Goal: Information Seeking & Learning: Check status

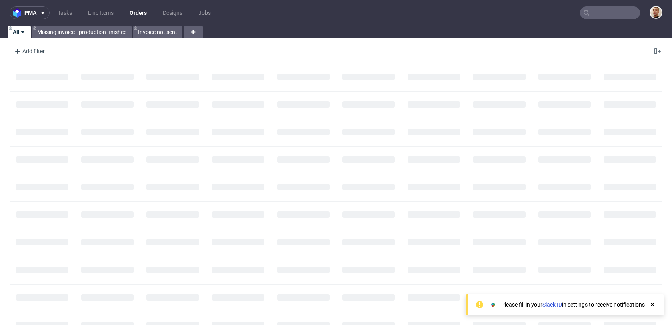
click at [610, 9] on input "text" at bounding box center [610, 12] width 60 height 13
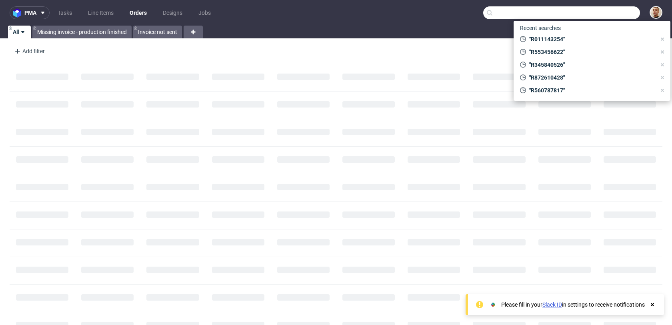
paste input "R466909220"
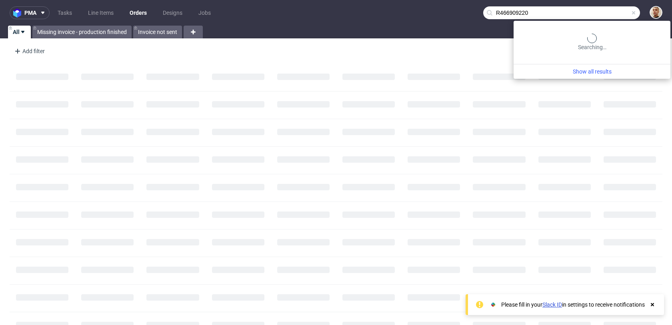
type input "R466909220"
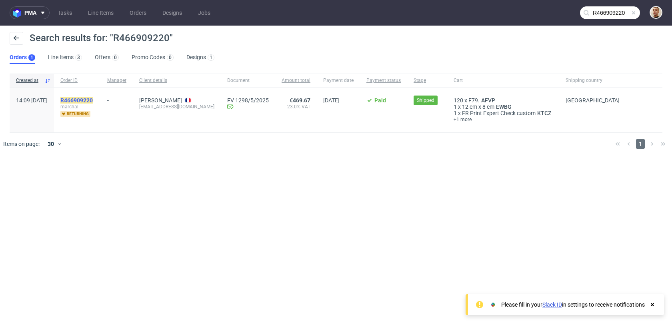
click at [93, 98] on mark "R466909220" at bounding box center [76, 100] width 32 height 6
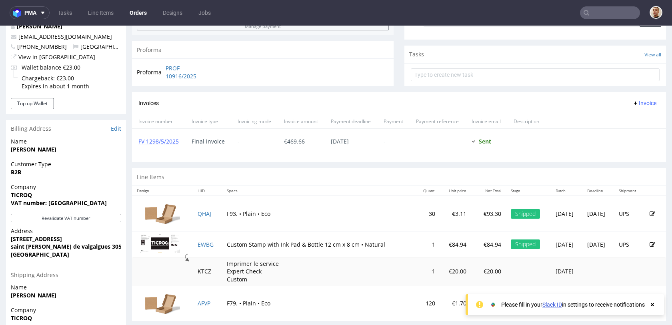
scroll to position [355, 0]
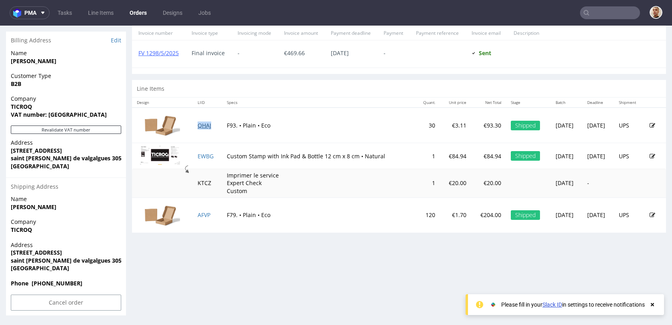
click at [202, 126] on link "QHAJ" at bounding box center [205, 126] width 14 height 8
click at [203, 157] on link "EWBG" at bounding box center [206, 156] width 16 height 8
click at [202, 216] on link "AFVP" at bounding box center [204, 215] width 13 height 8
click at [603, 12] on input "text" at bounding box center [610, 12] width 60 height 13
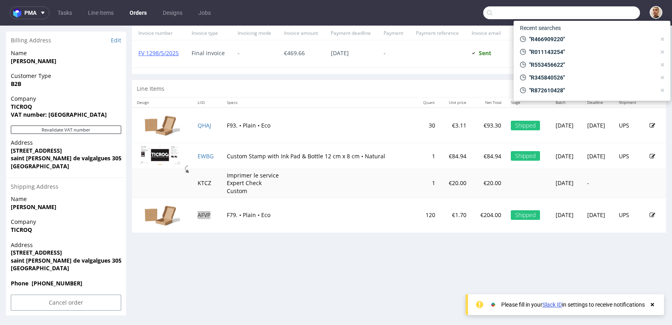
paste input "R722045362"
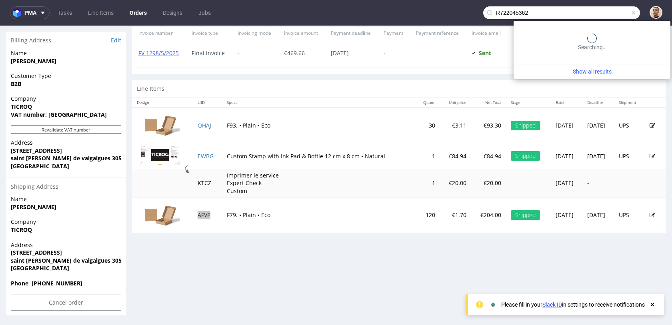
type input "R722045362"
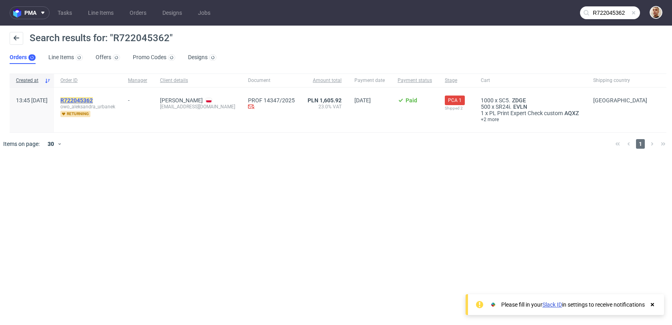
click at [93, 98] on mark "R722045362" at bounding box center [76, 100] width 32 height 6
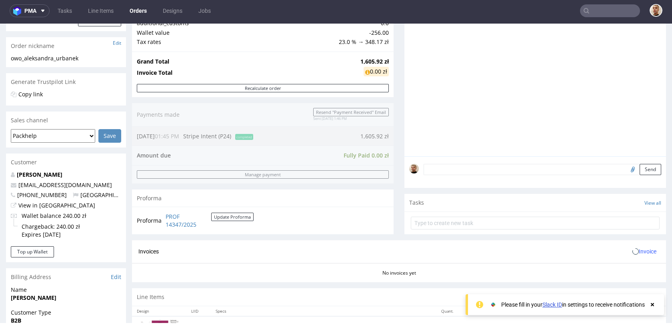
scroll to position [363, 0]
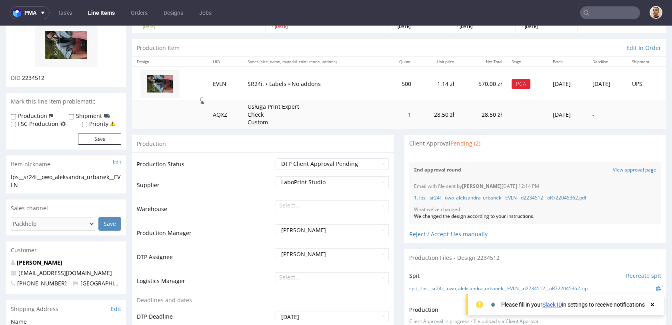
scroll to position [65, 0]
click at [623, 172] on link "View approval page" at bounding box center [635, 170] width 44 height 7
click at [556, 197] on link "1. lps__sr24i__owo_aleksandra_urbanek__EVLN__d2234512__oR722045362.pdf" at bounding box center [500, 198] width 173 height 7
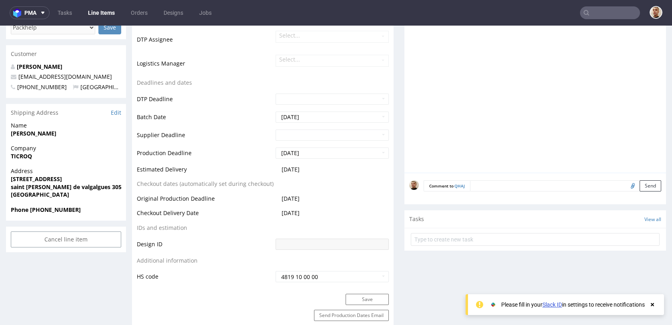
scroll to position [258, 0]
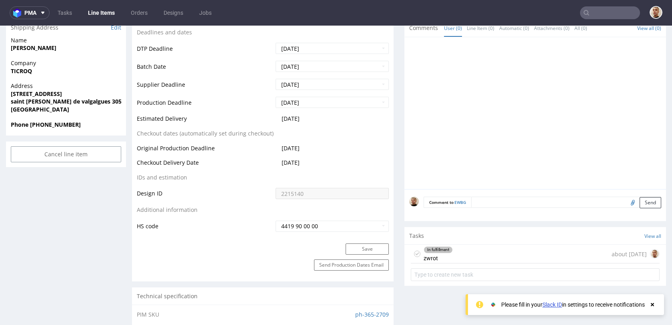
scroll to position [325, 0]
click at [530, 252] on div "In fulfillment zwrot about 2 months ago" at bounding box center [535, 254] width 249 height 19
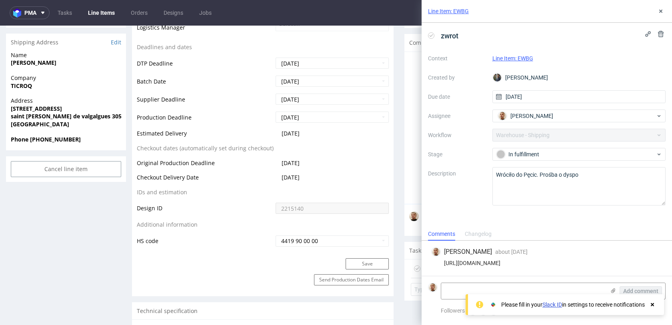
scroll to position [307, 0]
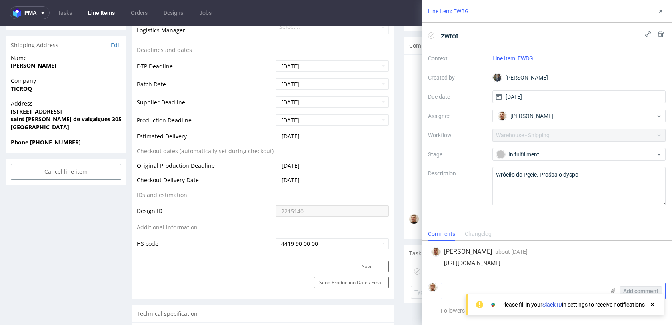
click at [489, 287] on textarea at bounding box center [523, 291] width 164 height 16
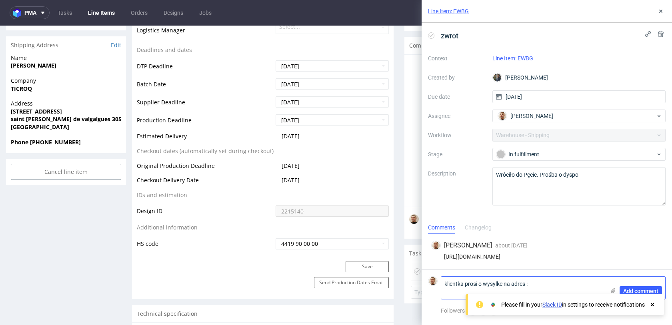
paste textarea "5, rue des coquelicots 34660 COURNONTERRAL."
click at [500, 289] on textarea "klientka prosi o wysylke na adres : 5, rue des coquelicots 34660 COURNONTERRAL." at bounding box center [523, 288] width 164 height 22
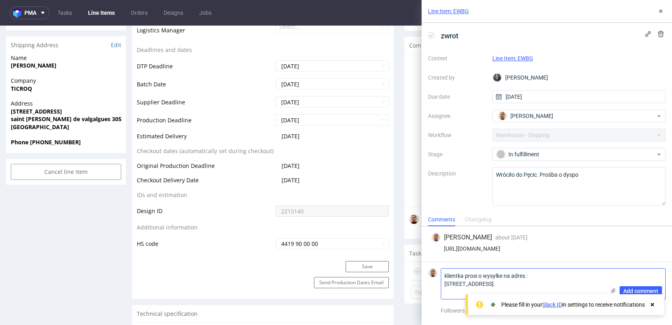
click at [522, 291] on textarea "klientka prosi o wysylke na adres : 5, rue des coquelicots 34660 COURNONTERRAL." at bounding box center [523, 284] width 164 height 30
type textarea "klientka prosi o wysylke na adres : 5, rue des coquelicots 34660 COURNONTERRAL"
click at [638, 289] on span "Add comment" at bounding box center [641, 292] width 35 height 6
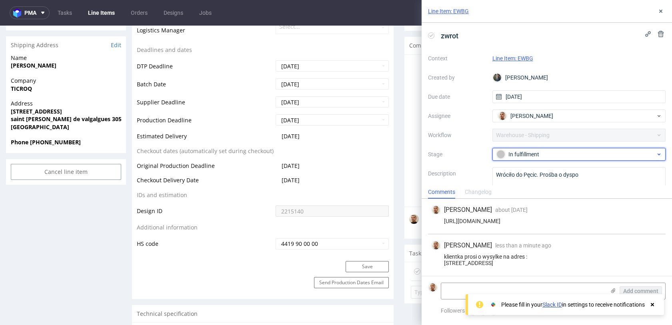
click at [549, 150] on div "In fulfillment" at bounding box center [576, 154] width 159 height 9
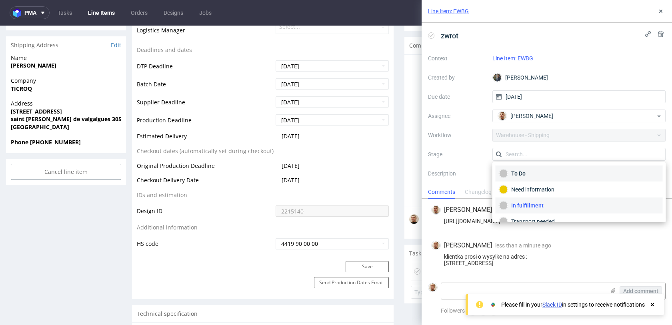
click at [538, 166] on div "To Do" at bounding box center [579, 174] width 167 height 16
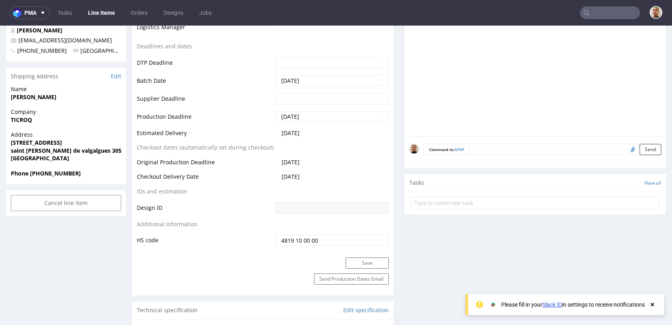
scroll to position [296, 0]
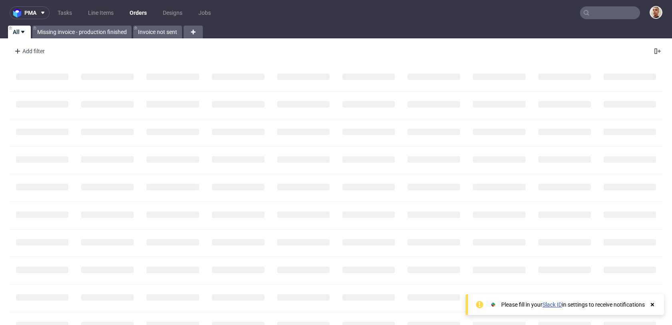
click at [615, 20] on nav "pma Tasks Line Items Orders Designs Jobs" at bounding box center [336, 13] width 672 height 26
click at [615, 15] on input "text" at bounding box center [610, 12] width 60 height 13
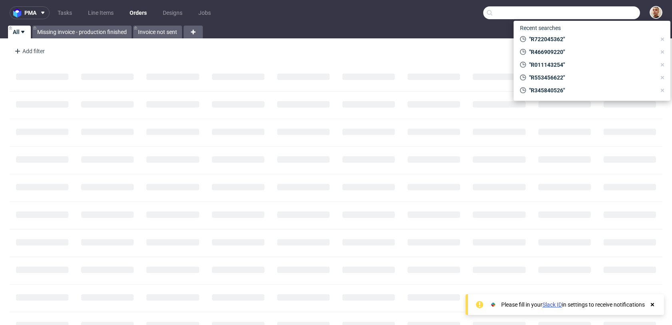
paste input "info@delicesduliban.be"
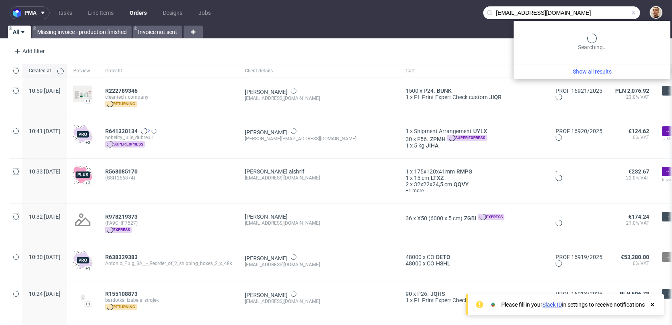
type input "info@delicesduliban.be"
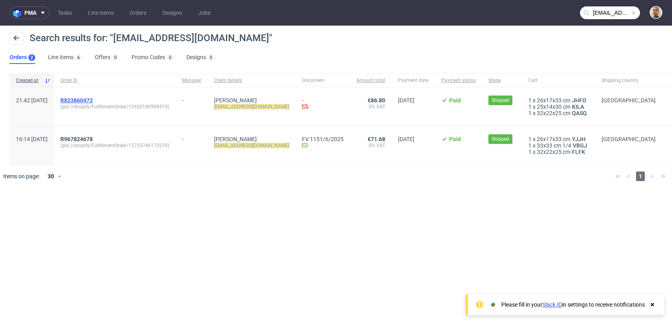
click at [93, 100] on span "R823860472" at bounding box center [76, 100] width 32 height 6
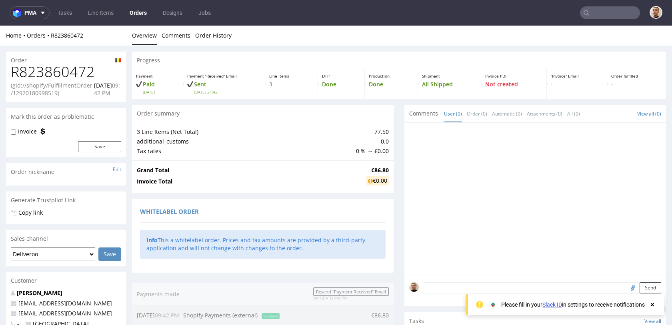
click at [72, 71] on h1 "R823860472" at bounding box center [66, 72] width 110 height 16
copy h1 "R823860472"
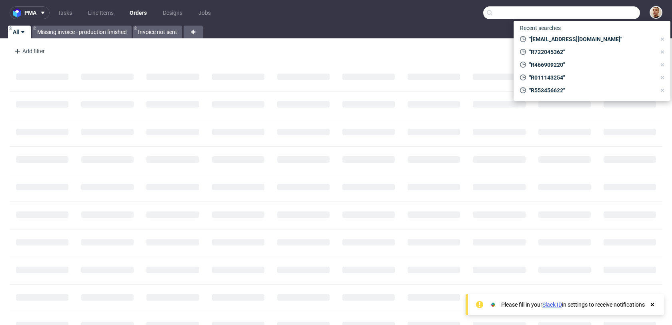
click at [599, 18] on input "text" at bounding box center [562, 12] width 157 height 13
paste input "R361820652"
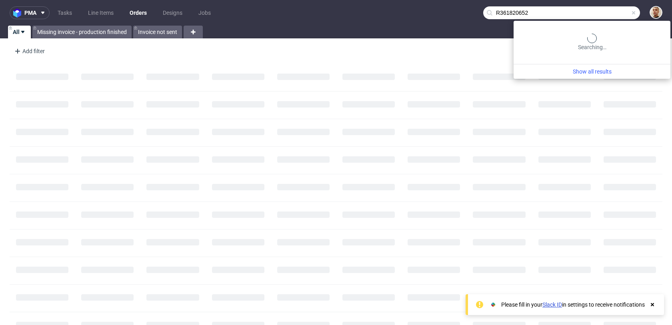
type input "R361820652"
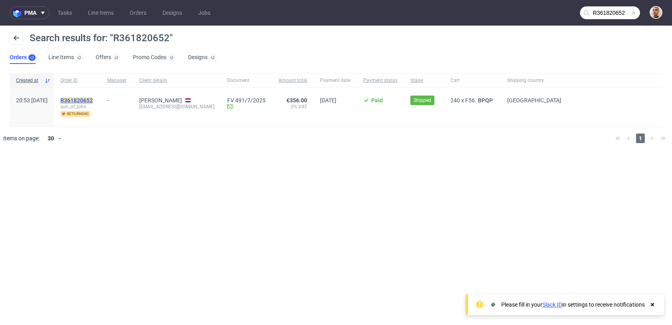
click at [93, 101] on mark "R361820652" at bounding box center [76, 100] width 32 height 6
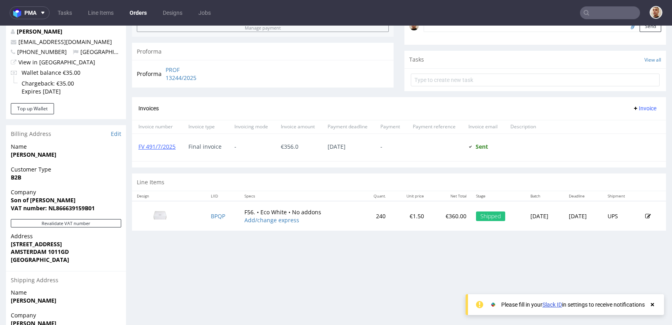
scroll to position [331, 0]
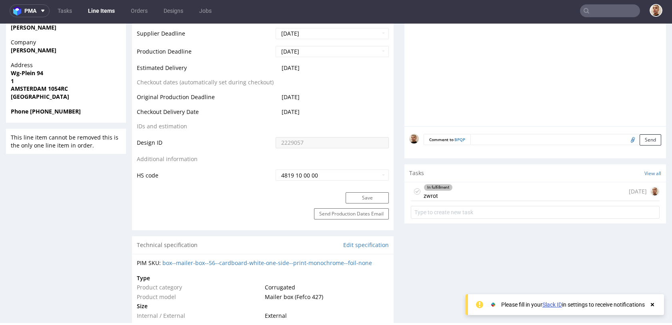
scroll to position [367, 0]
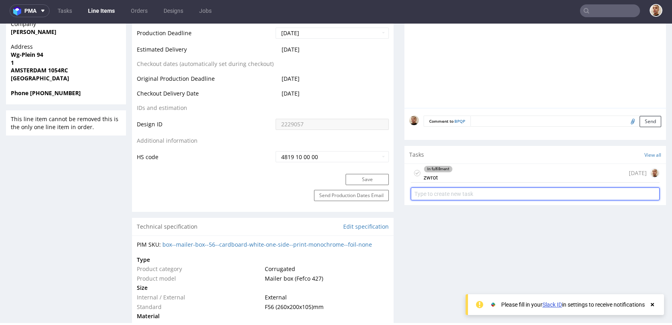
click at [451, 188] on input "text" at bounding box center [535, 194] width 249 height 13
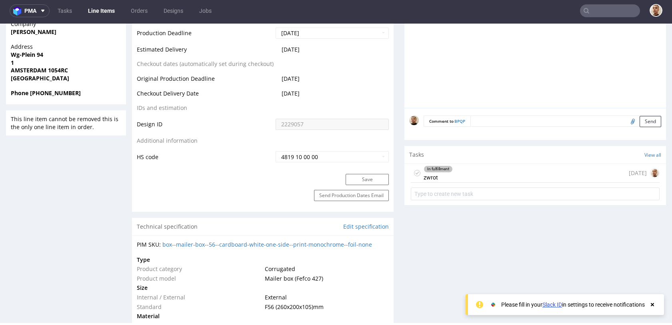
click at [451, 181] on div "In fulfillment zwrot 6 days ago" at bounding box center [535, 173] width 249 height 19
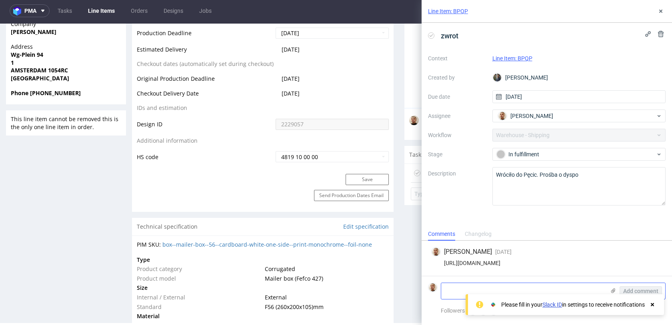
click at [465, 288] on textarea at bounding box center [523, 291] width 164 height 16
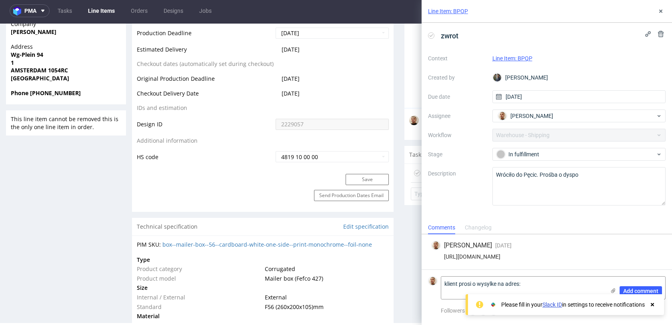
paste textarea "Son of John Keizersstraat 32 1011GD Amsterdam"
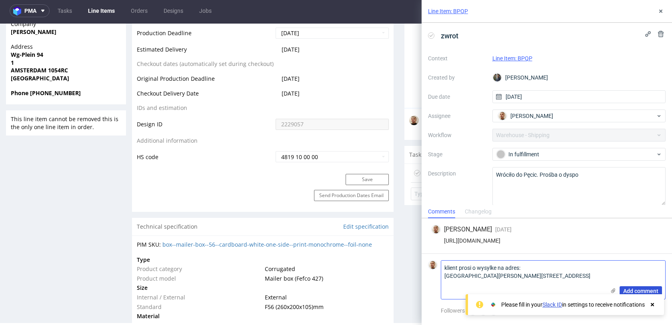
type textarea "klient prosi o wysylke na adres: Son of John Keizersstraat 32 1011GD Amsterdam"
click at [629, 291] on span "Add comment" at bounding box center [641, 292] width 35 height 6
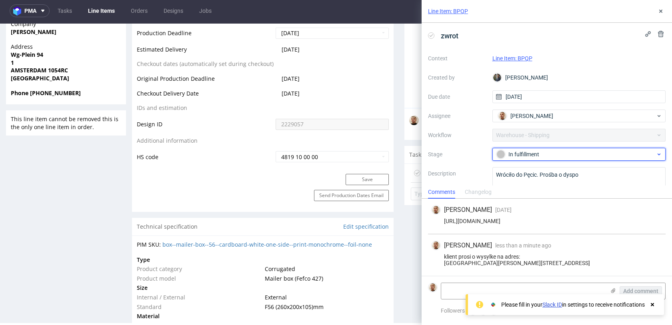
click at [548, 152] on div "In fulfillment" at bounding box center [576, 154] width 159 height 9
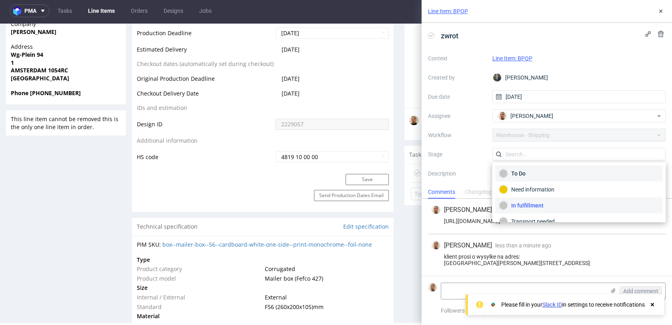
click at [541, 169] on div "To Do" at bounding box center [579, 174] width 167 height 16
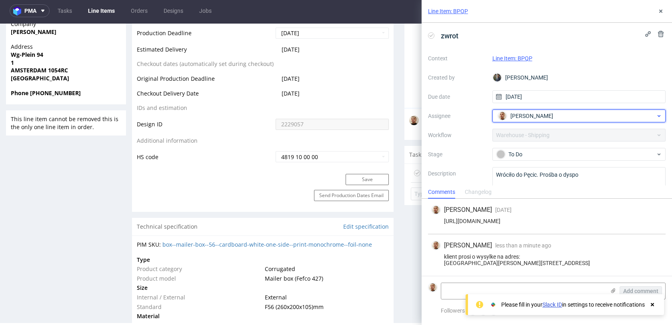
click at [542, 113] on span "Bartłomiej Leśniczuk" at bounding box center [532, 116] width 43 height 8
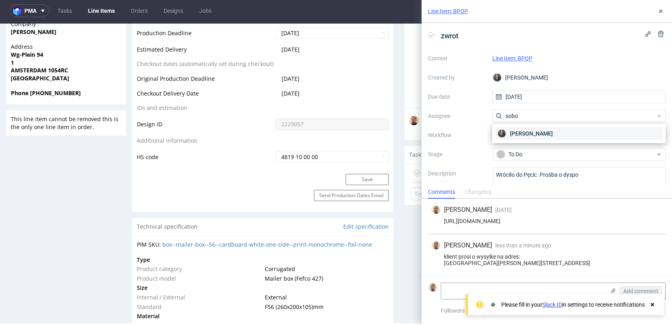
type input "sobo"
click at [540, 137] on span "[PERSON_NAME]" at bounding box center [531, 134] width 43 height 8
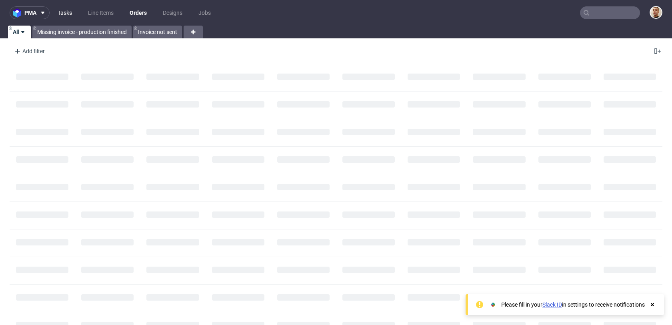
click at [66, 10] on link "Tasks" at bounding box center [65, 12] width 24 height 13
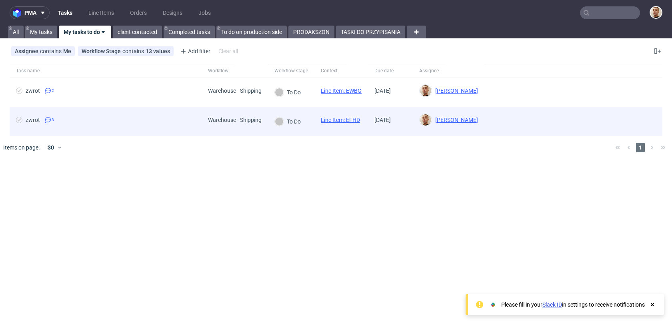
click at [200, 118] on div "zwrot 3" at bounding box center [106, 121] width 192 height 29
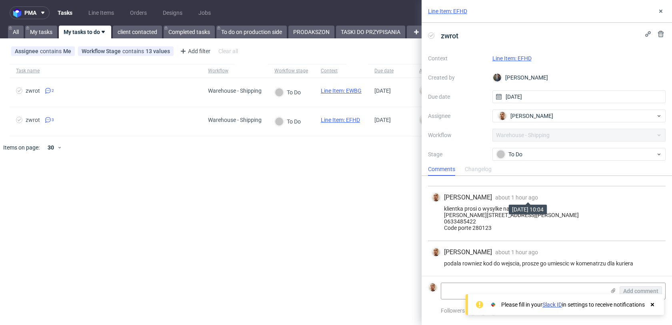
scroll to position [38, 0]
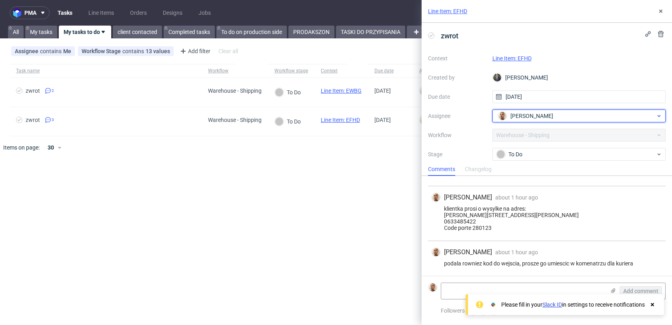
click at [516, 118] on span "[PERSON_NAME]" at bounding box center [532, 116] width 43 height 8
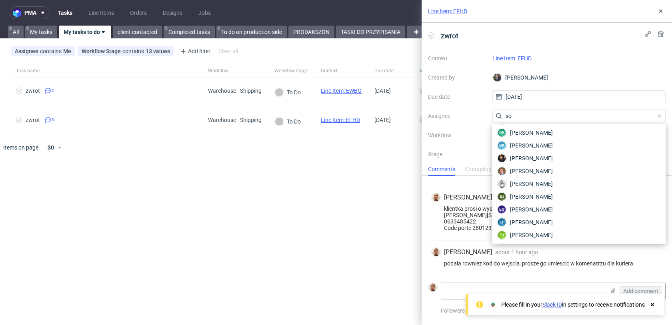
scroll to position [0, 0]
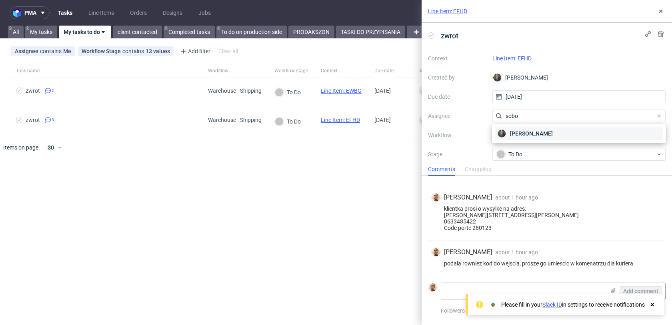
type input "sobo"
click at [517, 131] on span "Maciej Sobola" at bounding box center [531, 134] width 43 height 8
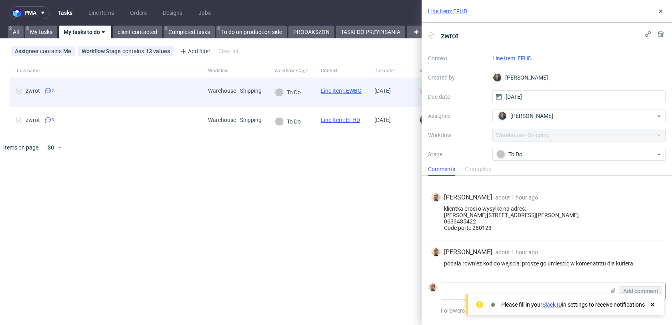
click at [185, 84] on div "zwrot 2" at bounding box center [106, 92] width 192 height 29
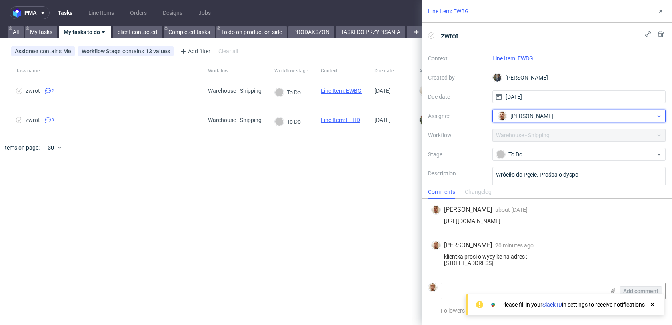
click at [548, 115] on span "Bartłomiej Leśniczuk" at bounding box center [532, 116] width 43 height 8
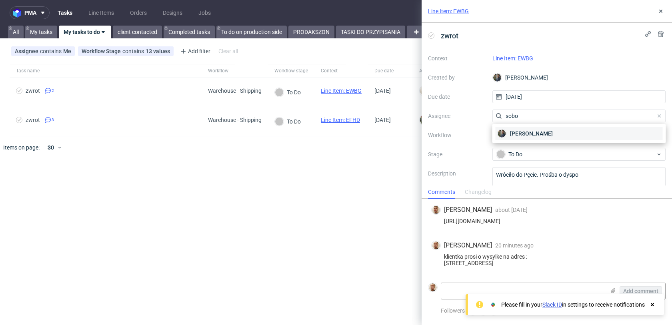
type input "sobo"
click at [548, 130] on div "Maciej Sobola" at bounding box center [579, 133] width 167 height 13
click at [368, 43] on div "Assignee contains Me Workflow Stage contains 13 values [DTP - Issue] To Do, [No…" at bounding box center [336, 51] width 672 height 19
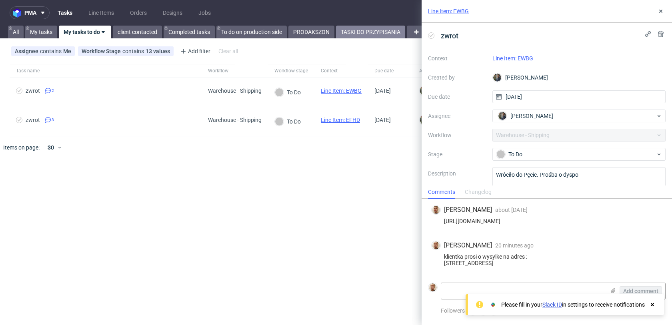
click at [370, 32] on link "TASKI DO PRZYPISANIA" at bounding box center [370, 32] width 69 height 13
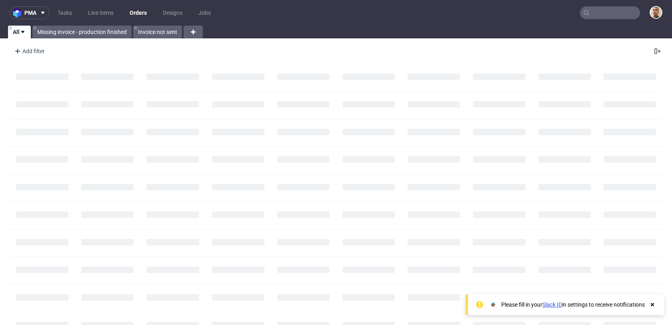
click at [590, 16] on input "text" at bounding box center [610, 12] width 60 height 13
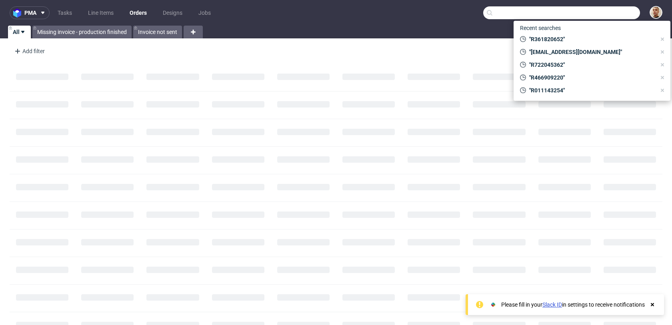
paste input "R823860472"
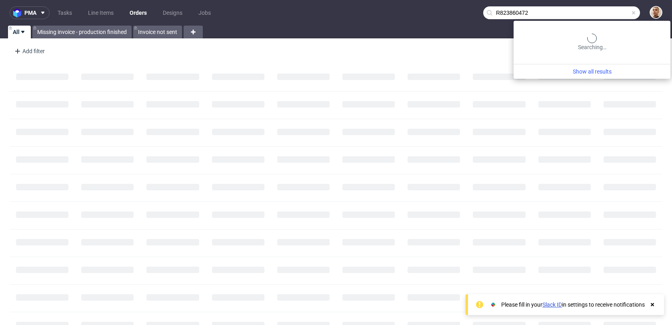
type input "R823860472"
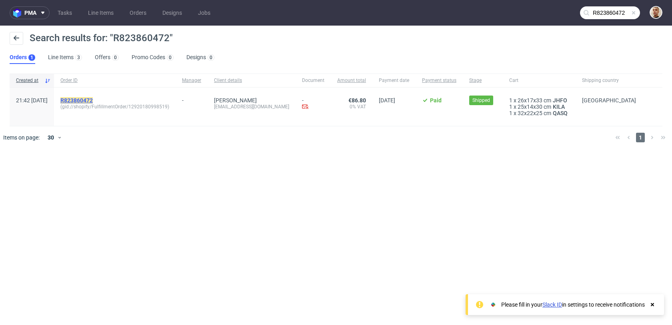
click at [93, 101] on mark "R823860472" at bounding box center [76, 100] width 32 height 6
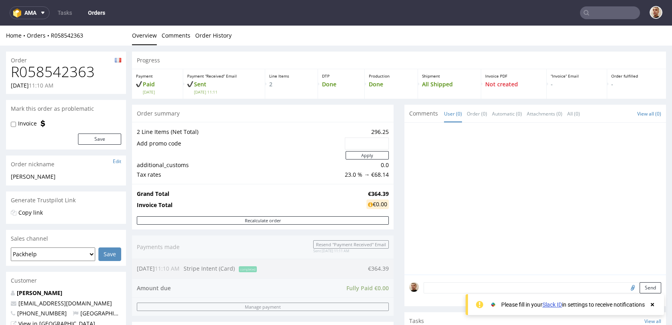
click at [56, 73] on h1 "R058542363" at bounding box center [66, 72] width 110 height 16
copy h1 "R058542363"
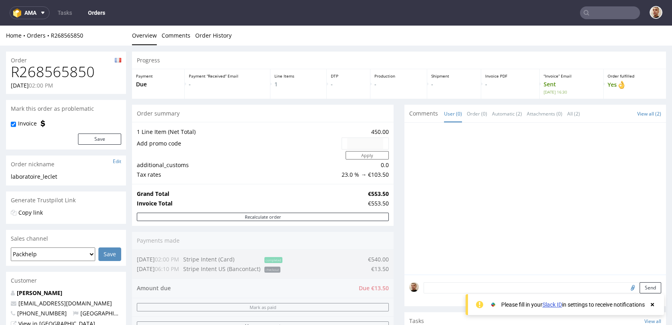
click at [71, 78] on h1 "R268565850" at bounding box center [66, 72] width 110 height 16
copy h1 "R268565850"
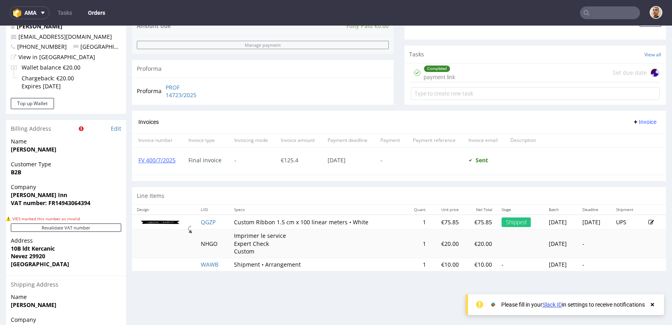
scroll to position [270, 0]
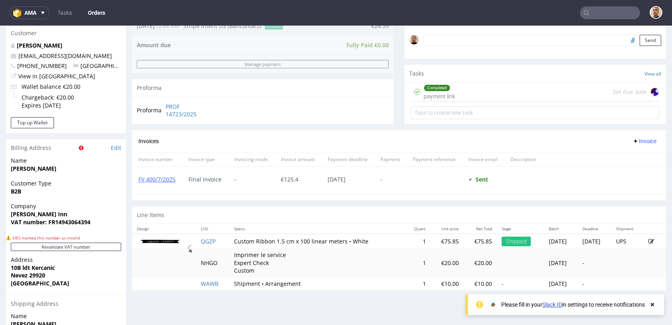
click at [458, 86] on div "Completed payment link Set due date" at bounding box center [535, 92] width 249 height 19
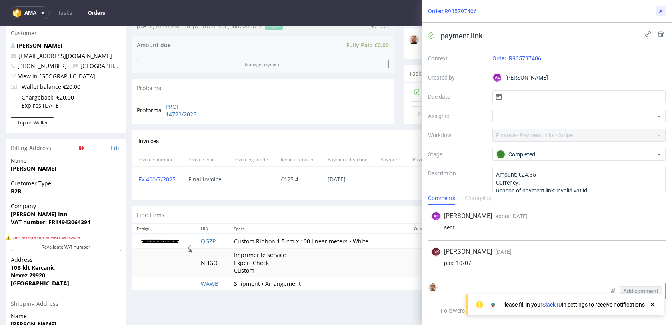
click at [662, 7] on button at bounding box center [661, 11] width 10 height 10
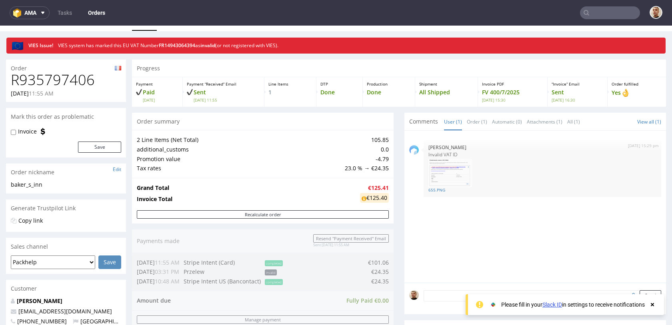
scroll to position [18, 0]
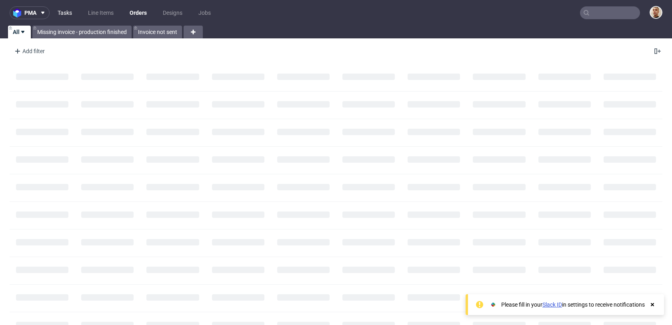
click at [55, 17] on link "Tasks" at bounding box center [65, 12] width 24 height 13
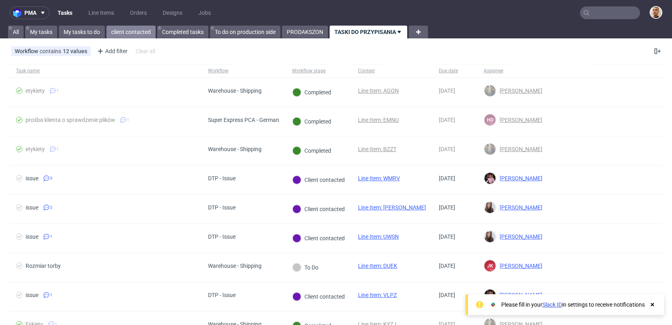
click at [146, 34] on link "client contacted" at bounding box center [130, 32] width 49 height 13
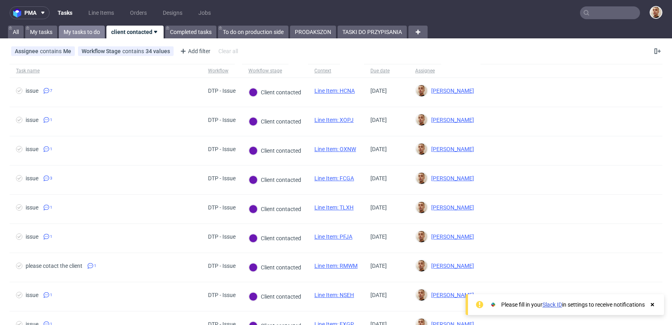
click at [90, 33] on link "My tasks to do" at bounding box center [82, 32] width 46 height 13
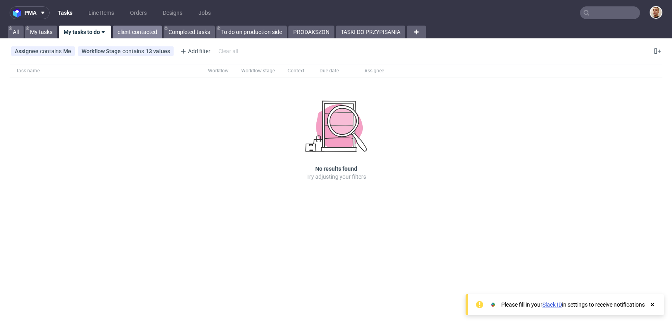
click at [138, 28] on link "client contacted" at bounding box center [137, 32] width 49 height 13
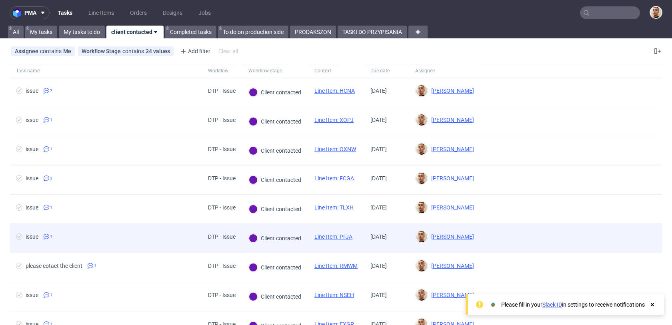
scroll to position [70, 0]
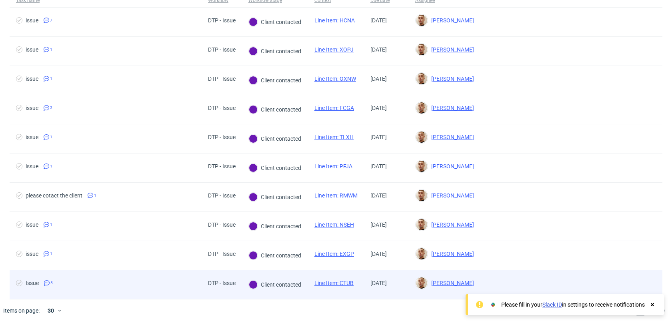
click at [159, 278] on div "Issue 5" at bounding box center [106, 285] width 192 height 29
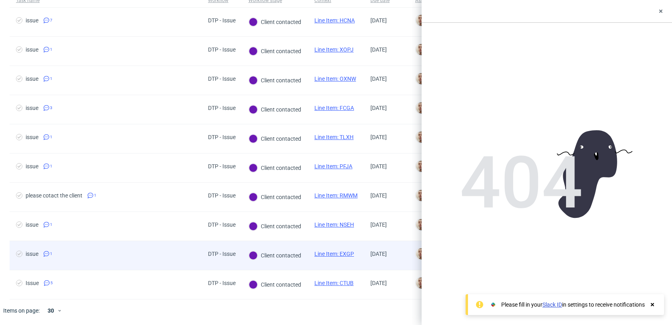
click at [159, 260] on div "issue 1" at bounding box center [106, 255] width 192 height 29
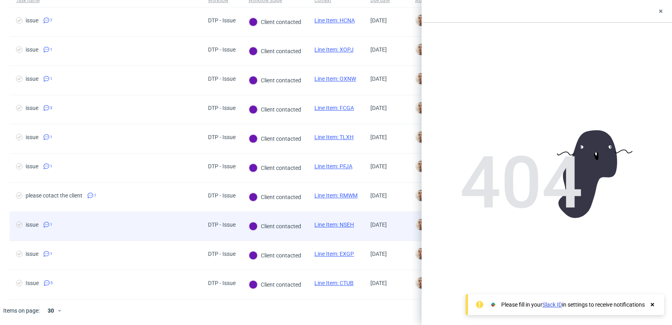
click at [160, 235] on div "issue 1" at bounding box center [106, 226] width 192 height 29
click at [160, 212] on div "issue 1" at bounding box center [106, 226] width 192 height 29
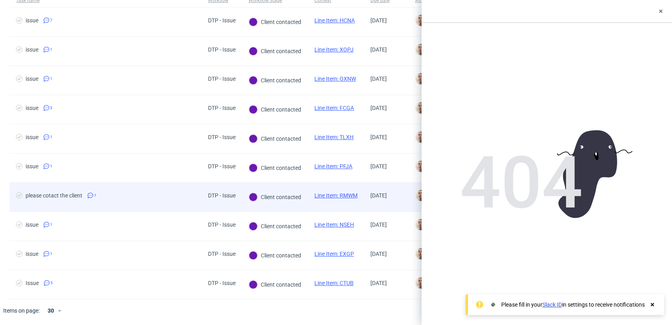
click at [160, 197] on span "please cotact the client 1" at bounding box center [105, 198] width 179 height 10
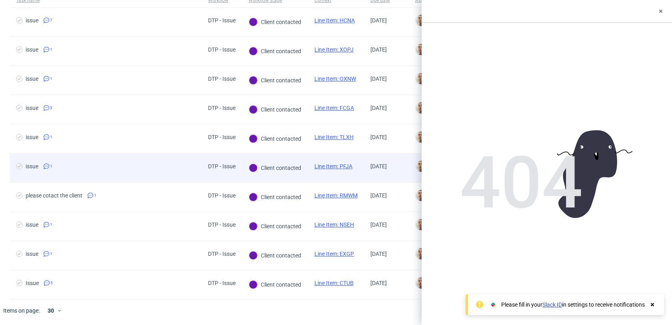
click at [159, 159] on div "issue 1" at bounding box center [106, 168] width 192 height 29
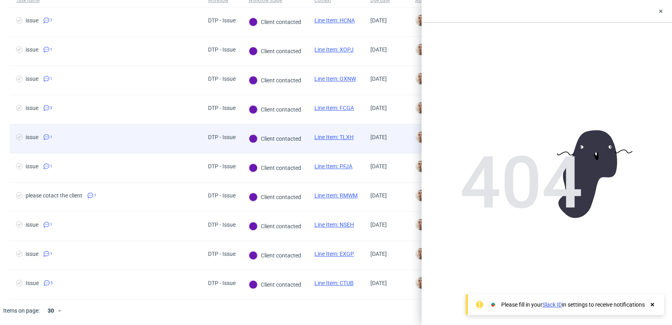
click at [156, 133] on div "issue 1" at bounding box center [106, 138] width 192 height 29
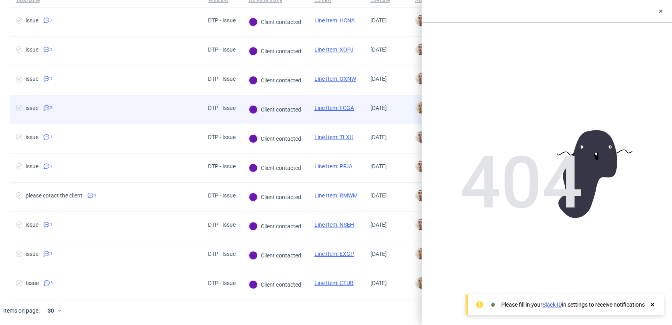
click at [155, 110] on span "issue 3" at bounding box center [105, 110] width 179 height 10
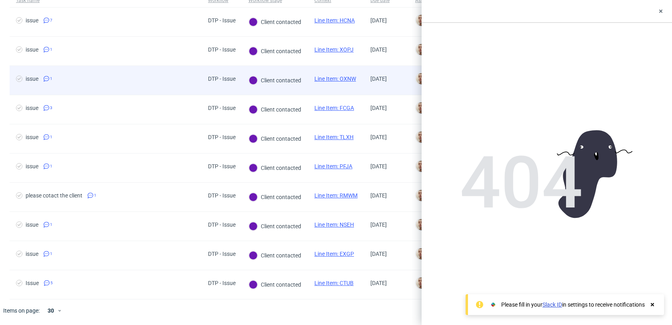
click at [153, 84] on span "issue 1" at bounding box center [105, 81] width 179 height 10
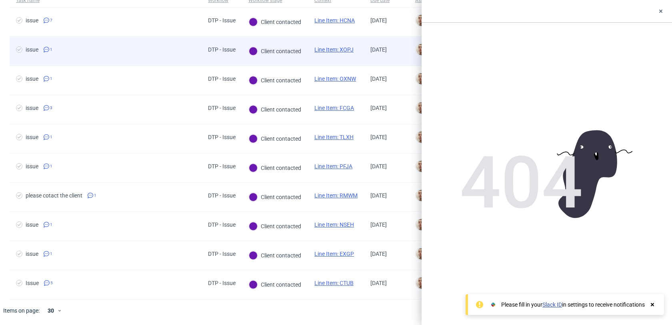
click at [146, 53] on span "issue 1" at bounding box center [105, 51] width 179 height 10
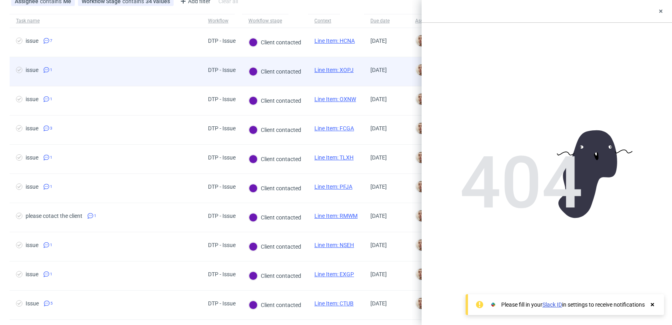
scroll to position [14, 0]
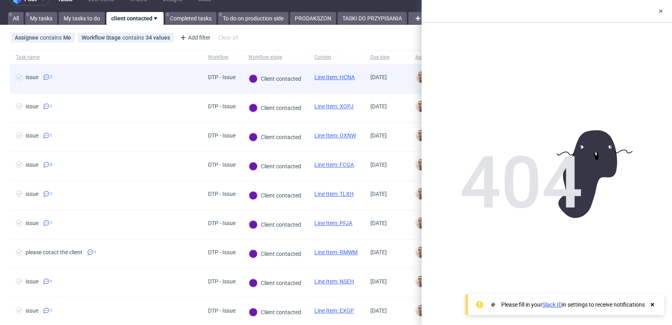
click at [146, 70] on div "issue 7" at bounding box center [106, 78] width 192 height 29
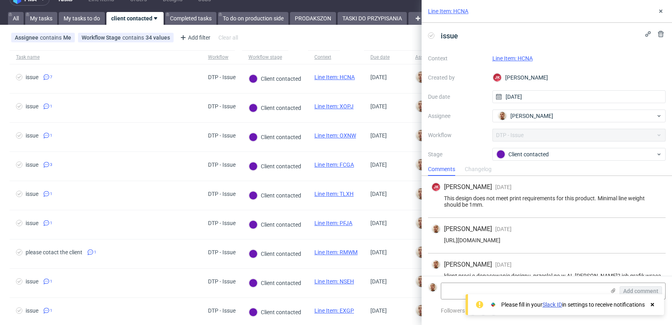
scroll to position [273, 0]
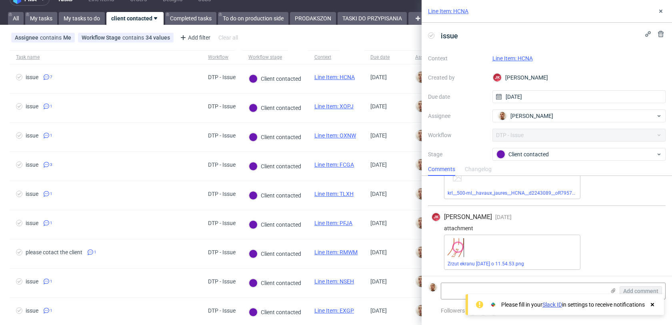
click at [526, 60] on link "Line Item: HCNA" at bounding box center [513, 58] width 40 height 6
click at [665, 13] on button at bounding box center [661, 11] width 10 height 10
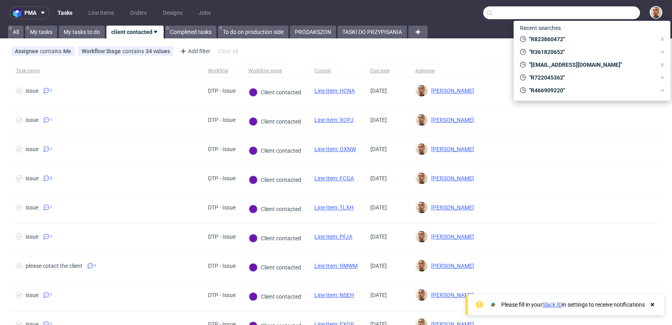
click at [600, 14] on input "text" at bounding box center [562, 12] width 157 height 13
paste input "R257396610"
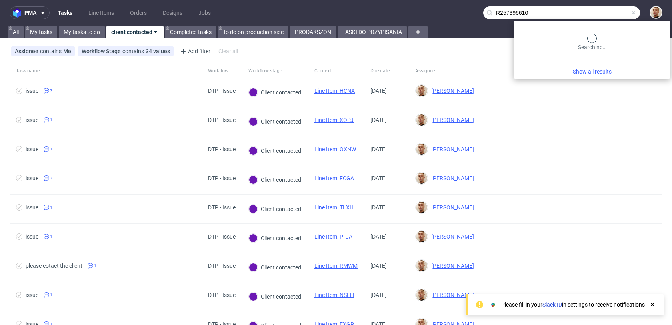
type input "R257396610"
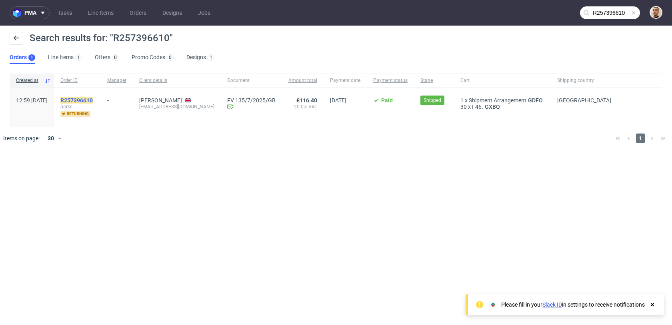
click at [93, 100] on mark "R257396610" at bounding box center [76, 100] width 32 height 6
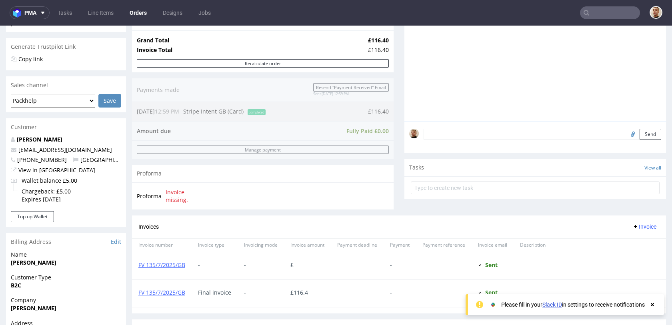
scroll to position [335, 0]
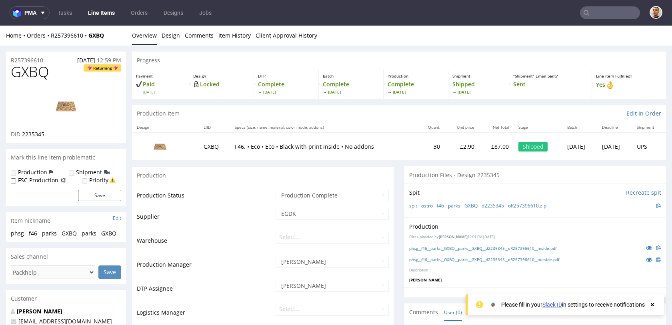
click at [67, 40] on div "Home Orders R257396610 GXBQ Overview Design Comments Item History Client Approv…" at bounding box center [336, 36] width 672 height 20
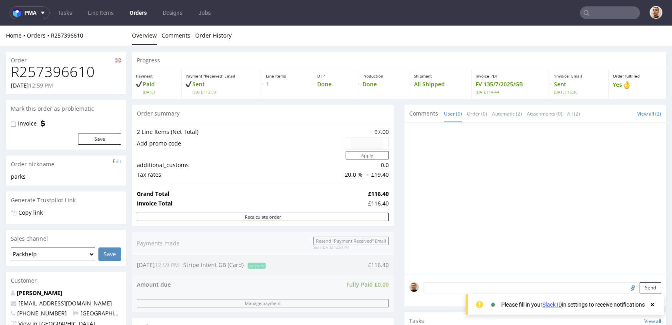
scroll to position [335, 0]
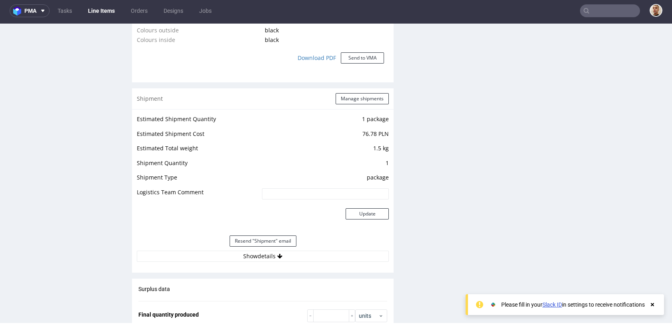
scroll to position [722, 0]
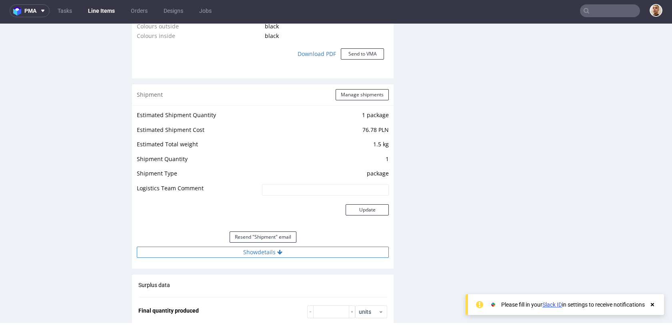
click at [288, 256] on button "Show details" at bounding box center [263, 252] width 252 height 11
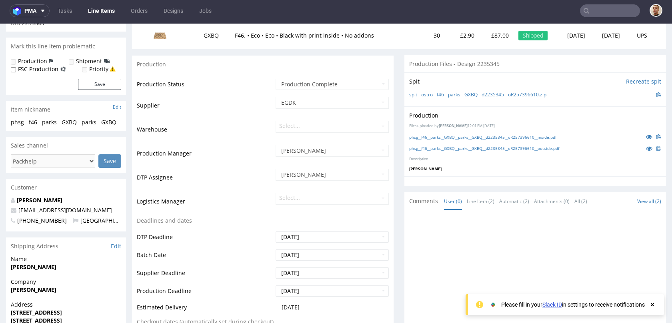
scroll to position [88, 0]
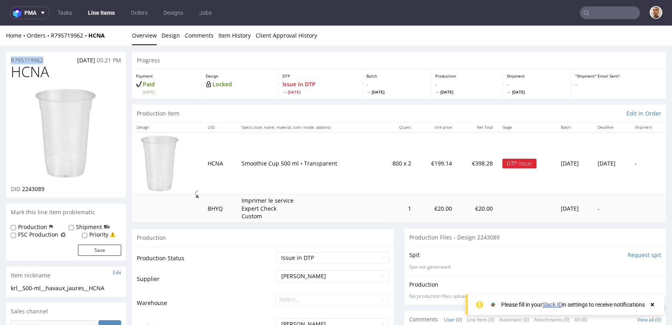
drag, startPoint x: 51, startPoint y: 59, endPoint x: 6, endPoint y: 60, distance: 44.9
click at [6, 60] on div "R795719962 28.07.2025 05:21 PM" at bounding box center [66, 58] width 120 height 13
copy p "R795719962"
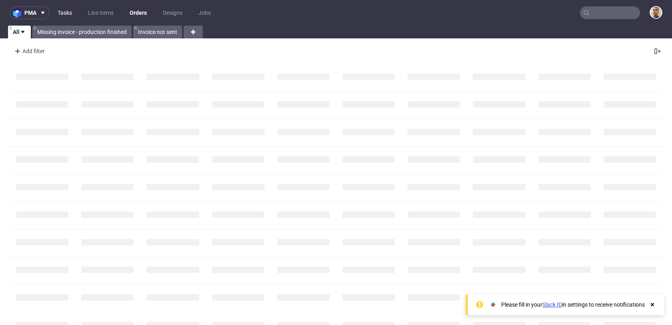
click at [58, 13] on link "Tasks" at bounding box center [65, 12] width 24 height 13
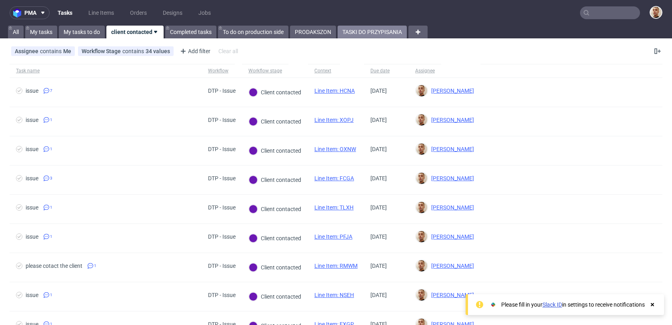
click at [357, 38] on link "TASKI DO PRZYPISANIA" at bounding box center [372, 32] width 69 height 13
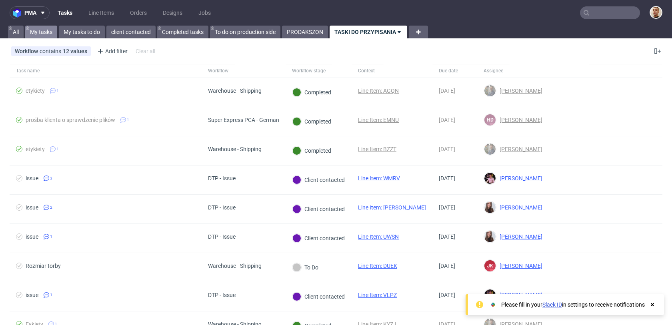
click at [45, 30] on link "My tasks" at bounding box center [41, 32] width 32 height 13
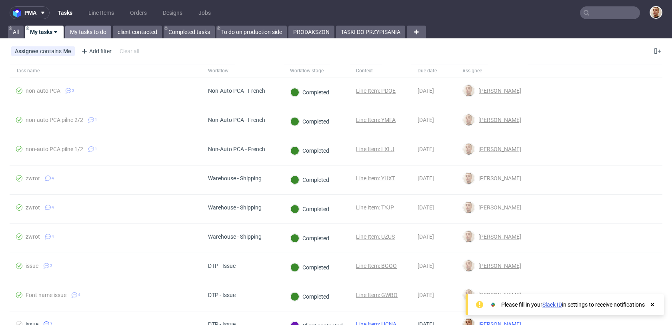
click at [81, 31] on link "My tasks to do" at bounding box center [88, 32] width 46 height 13
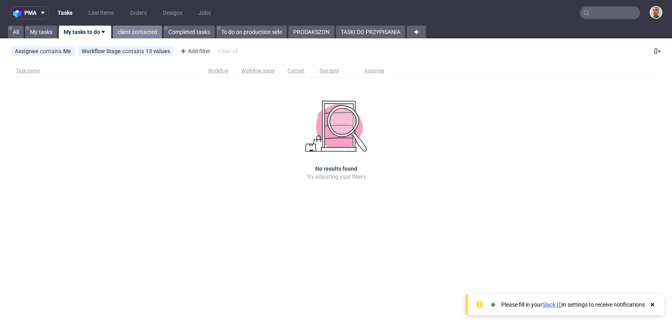
click at [129, 37] on link "client contacted" at bounding box center [137, 32] width 49 height 13
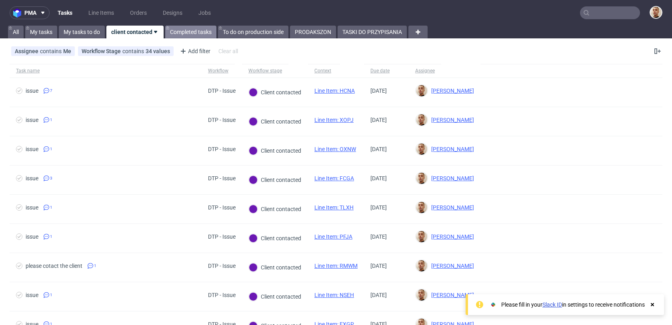
click at [183, 30] on link "Completed tasks" at bounding box center [190, 32] width 51 height 13
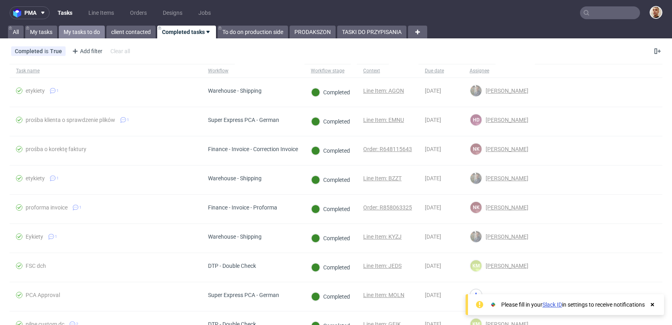
click at [104, 28] on link "My tasks to do" at bounding box center [82, 32] width 46 height 13
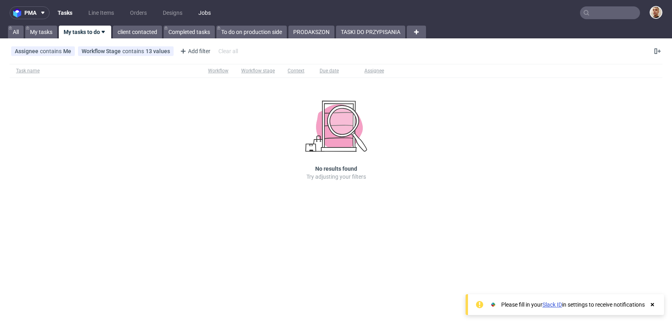
click at [200, 10] on link "Jobs" at bounding box center [205, 12] width 22 height 13
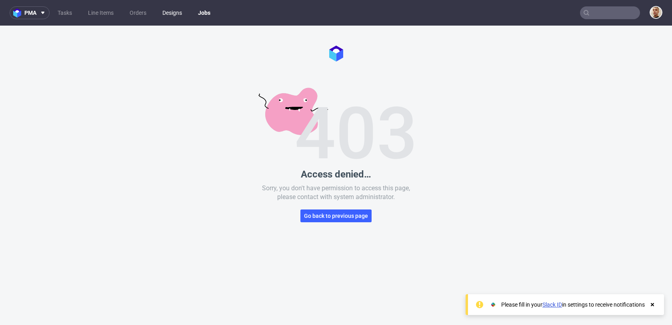
click at [178, 12] on link "Designs" at bounding box center [172, 12] width 29 height 13
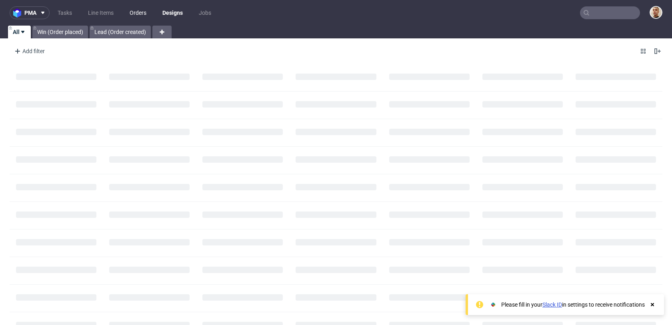
click at [147, 13] on link "Orders" at bounding box center [138, 12] width 26 height 13
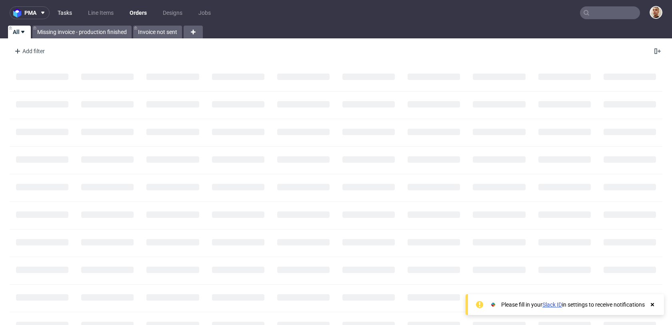
click at [66, 12] on link "Tasks" at bounding box center [65, 12] width 24 height 13
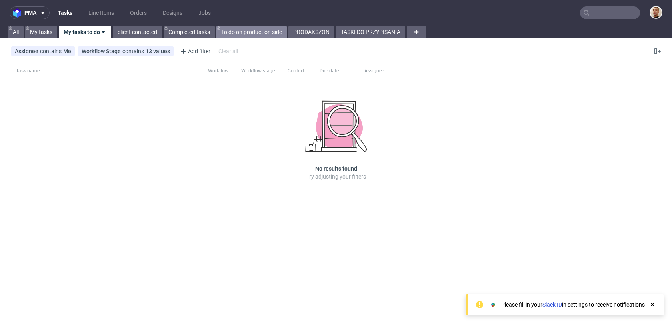
click at [285, 32] on link "To do on production side" at bounding box center [252, 32] width 70 height 13
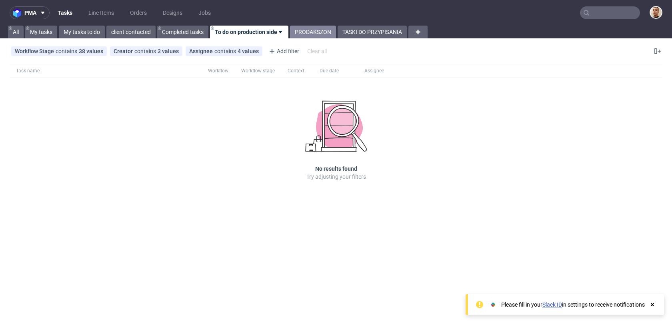
click at [305, 34] on link "PRODAKSZON" at bounding box center [313, 32] width 46 height 13
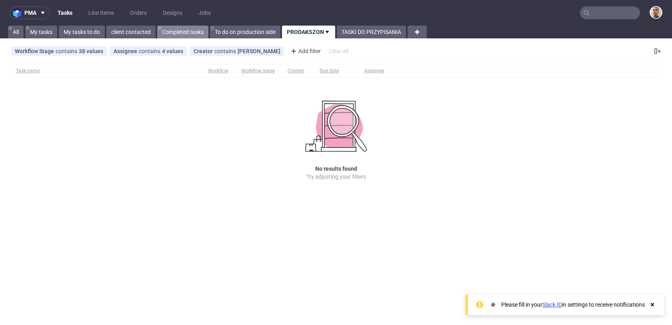
click at [190, 34] on link "Completed tasks" at bounding box center [182, 32] width 51 height 13
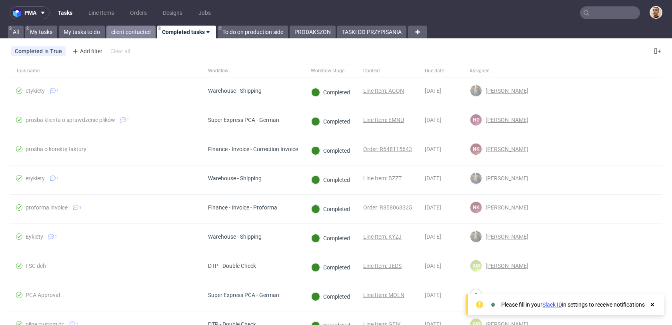
click at [127, 30] on link "client contacted" at bounding box center [130, 32] width 49 height 13
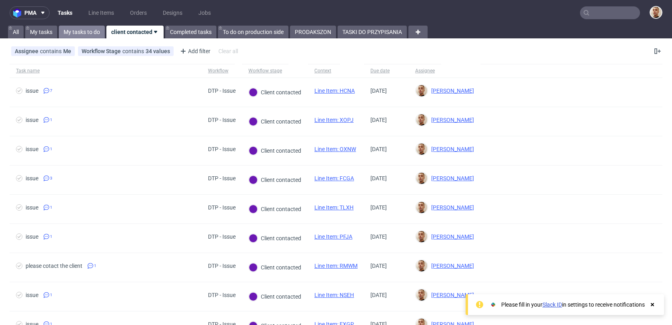
click at [81, 31] on link "My tasks to do" at bounding box center [82, 32] width 46 height 13
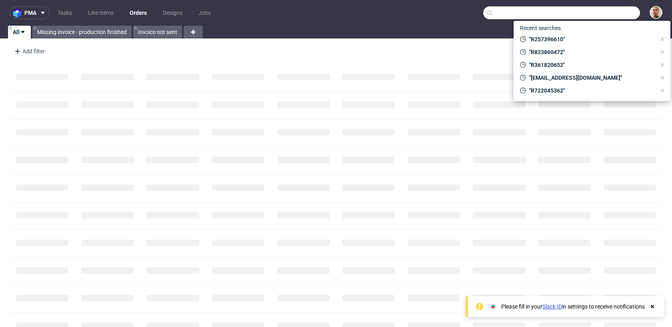
click at [604, 17] on input "text" at bounding box center [562, 12] width 157 height 13
paste input "R823860472"
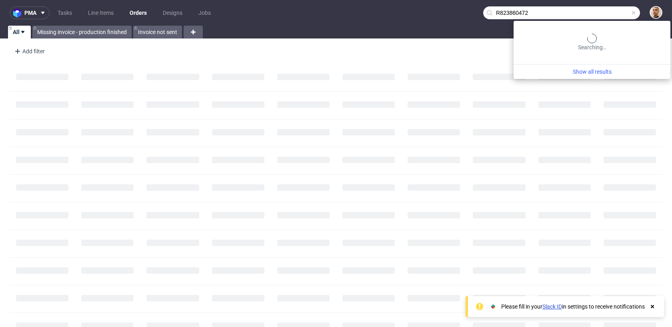
type input "R823860472"
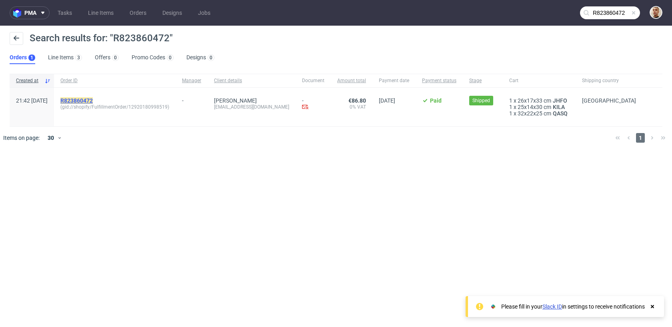
click at [93, 102] on mark "R823860472" at bounding box center [76, 100] width 32 height 6
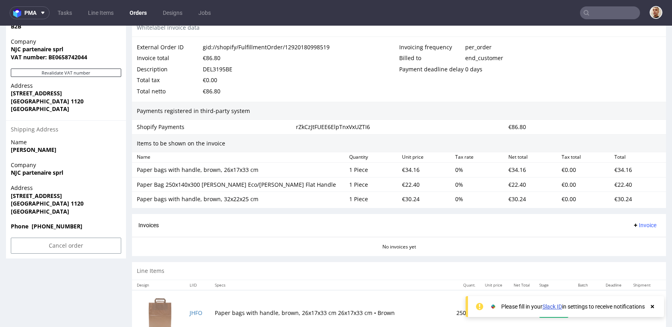
scroll to position [492, 0]
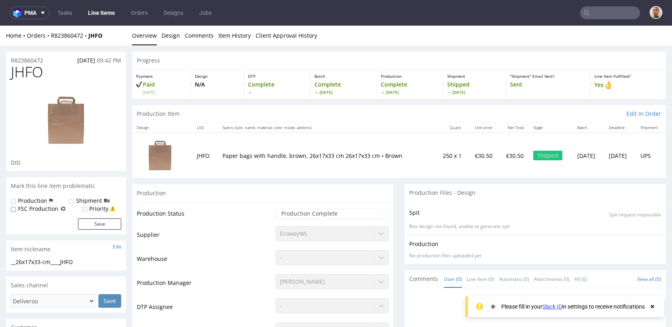
click at [320, 235] on div "EcowayWL" at bounding box center [332, 231] width 113 height 11
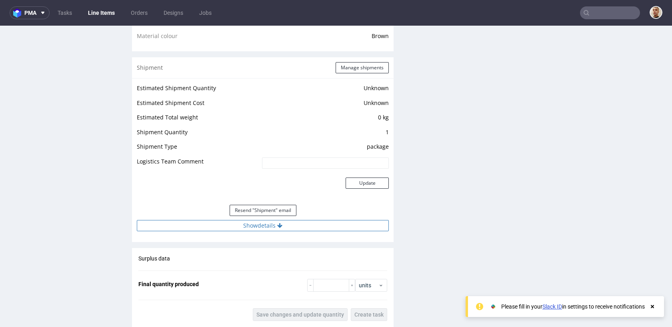
click at [311, 226] on button "Show details" at bounding box center [263, 225] width 252 height 11
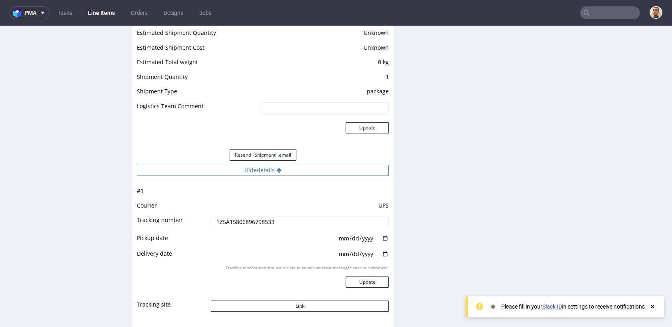
scroll to position [830, 0]
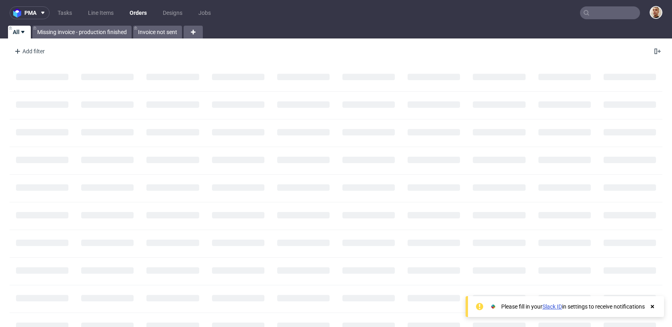
click at [596, 22] on nav "pma Tasks Line Items Orders Designs Jobs" at bounding box center [336, 13] width 672 height 26
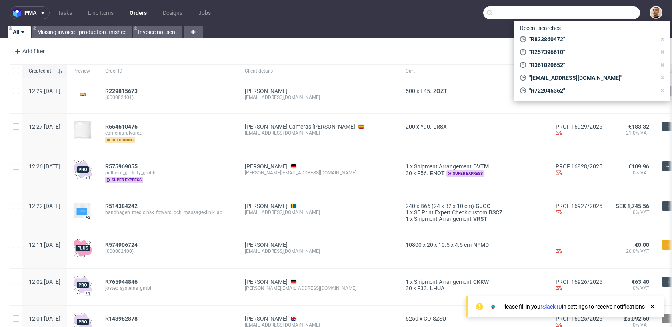
click at [604, 7] on input "text" at bounding box center [562, 12] width 157 height 13
paste input "R257396610"
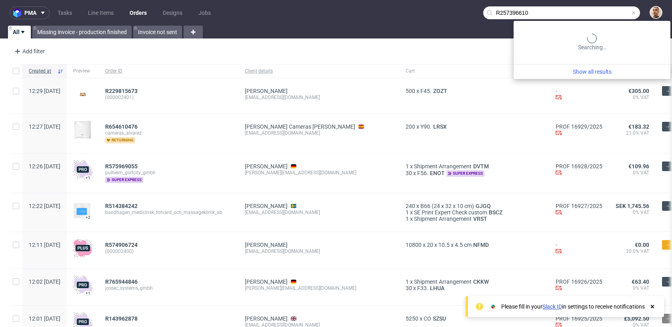
type input "R257396610"
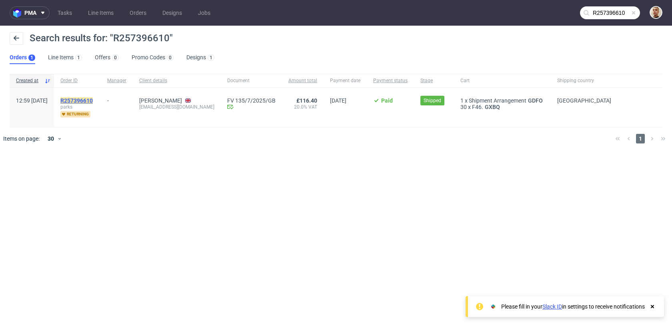
click at [93, 100] on mark "R257396610" at bounding box center [76, 100] width 32 height 6
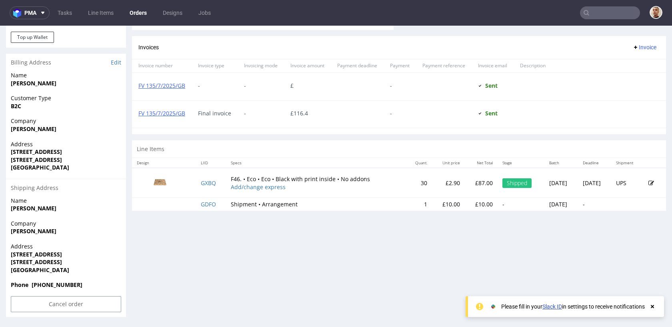
scroll to position [2, 0]
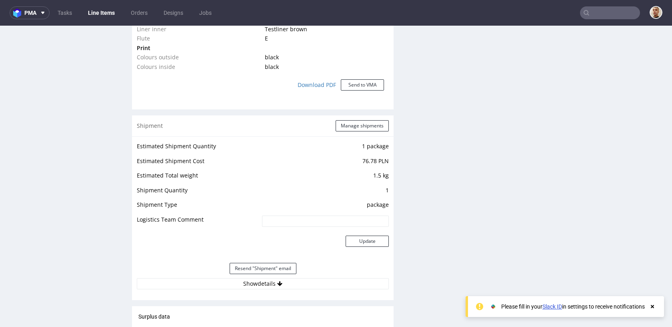
scroll to position [757, 0]
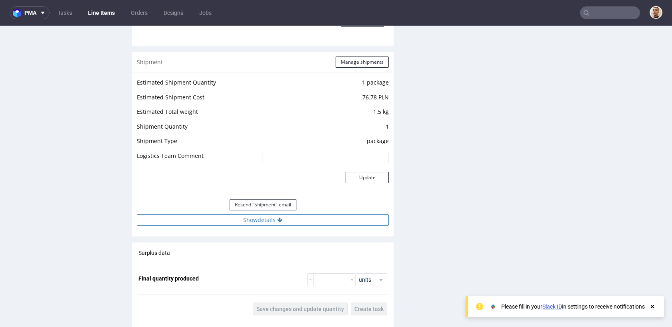
click at [285, 219] on button "Show details" at bounding box center [263, 219] width 252 height 11
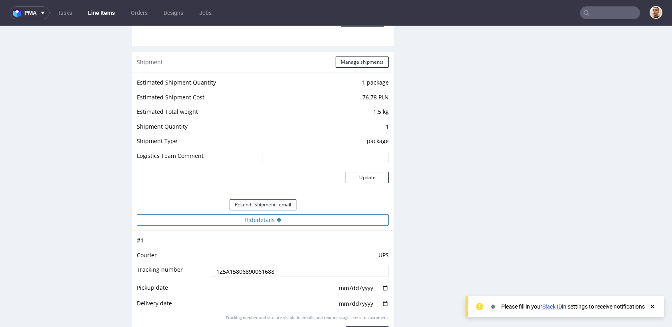
scroll to position [864, 0]
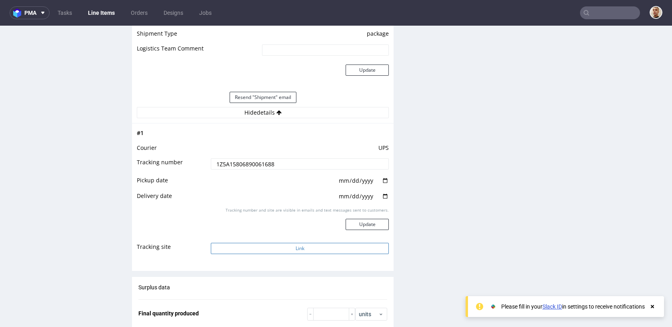
click at [294, 244] on button "Link" at bounding box center [300, 248] width 178 height 11
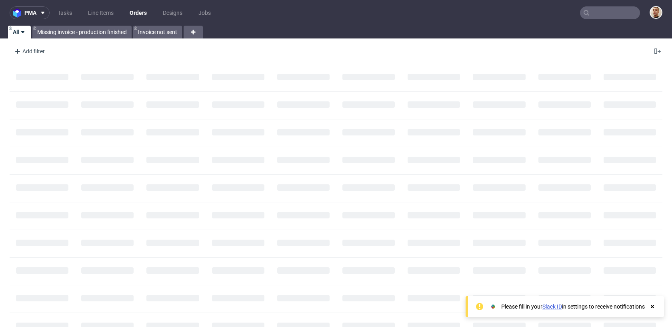
click at [597, 22] on nav "pma Tasks Line Items Orders Designs Jobs" at bounding box center [336, 13] width 672 height 26
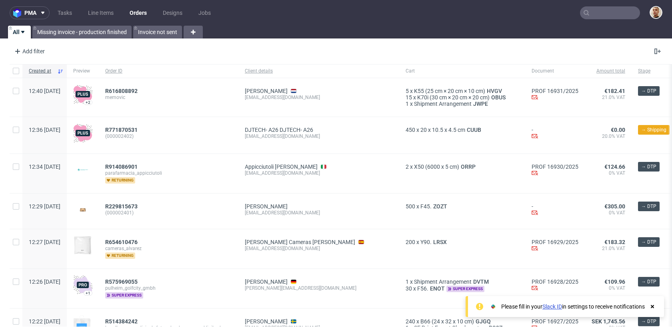
click at [599, 12] on input "text" at bounding box center [610, 12] width 60 height 13
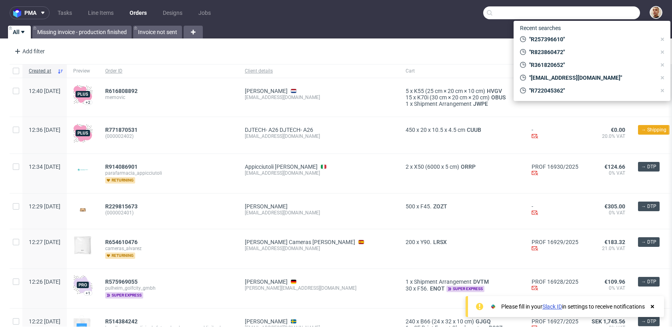
paste input "info@delicesduliban.be"
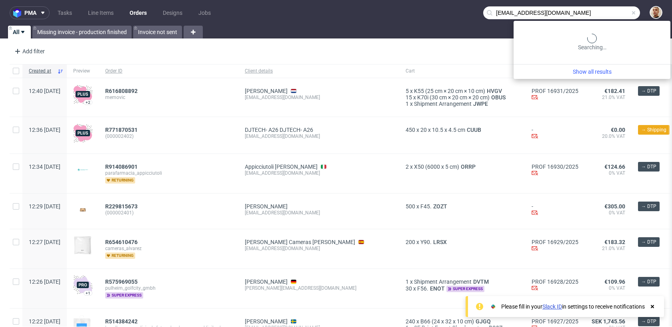
type input "info@delicesduliban.be"
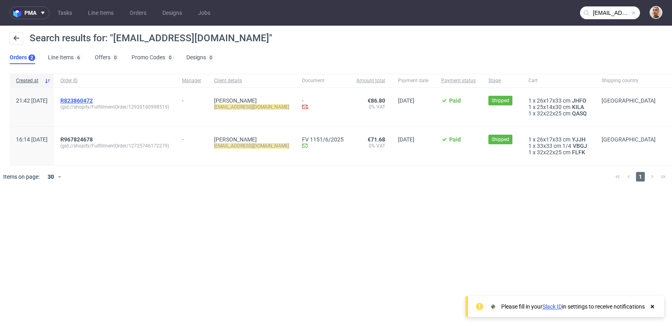
click at [93, 103] on span "R823860472" at bounding box center [76, 100] width 32 height 6
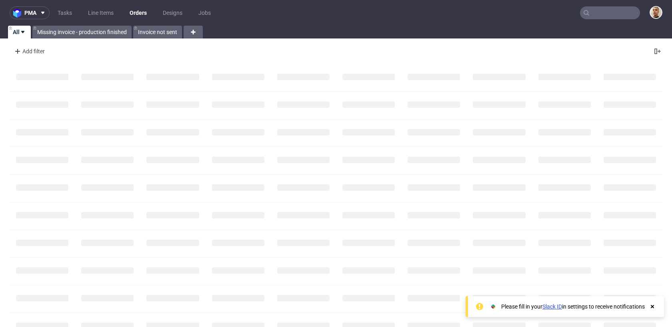
click at [610, 13] on input "text" at bounding box center [610, 12] width 60 height 13
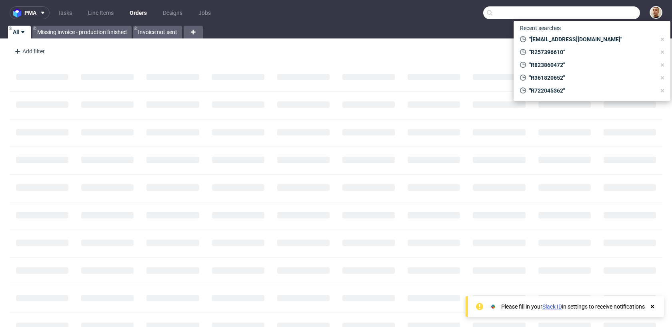
paste input "R345840526"
type input "R345840526"
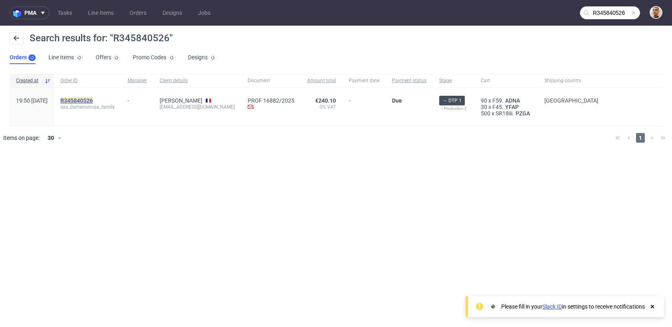
click at [93, 102] on mark "R345840526" at bounding box center [76, 100] width 32 height 6
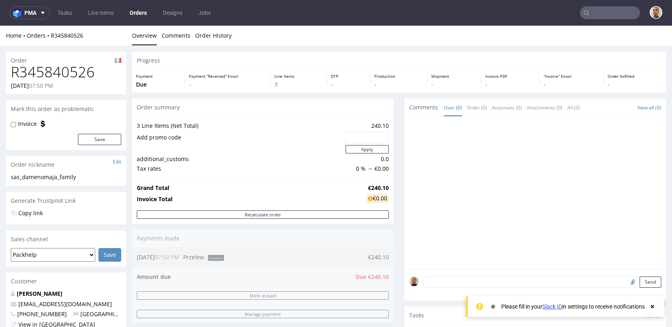
click at [79, 69] on h1 "R345840526" at bounding box center [66, 72] width 110 height 16
copy h1 "R345840526"
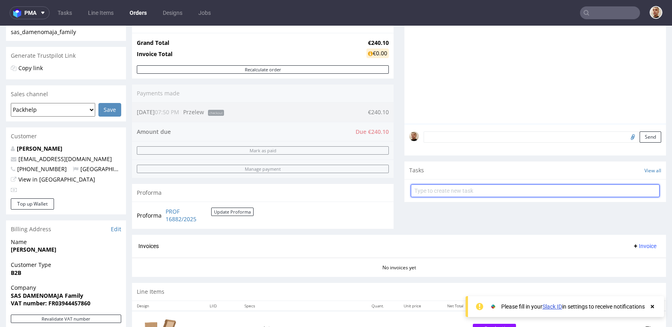
click at [455, 191] on input "text" at bounding box center [535, 190] width 249 height 13
type input "payment link"
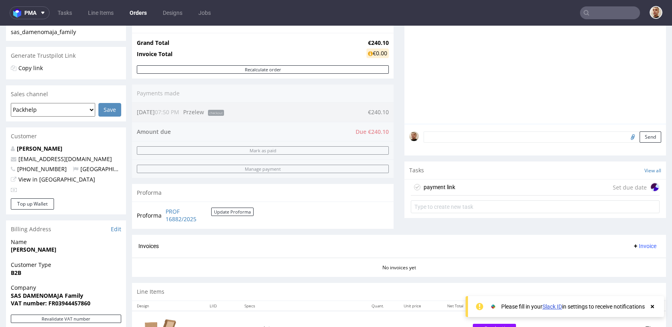
click at [473, 190] on div "payment link Set due date" at bounding box center [535, 187] width 249 height 16
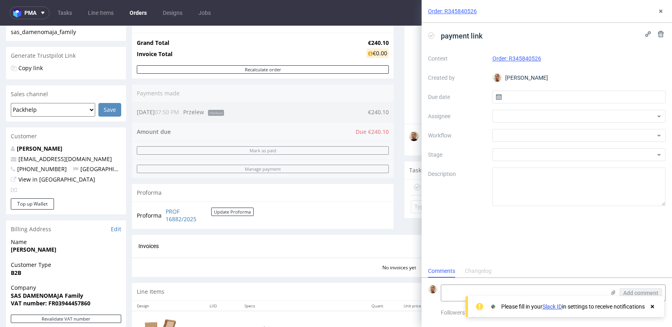
scroll to position [6, 0]
click at [529, 92] on input "text" at bounding box center [580, 96] width 174 height 13
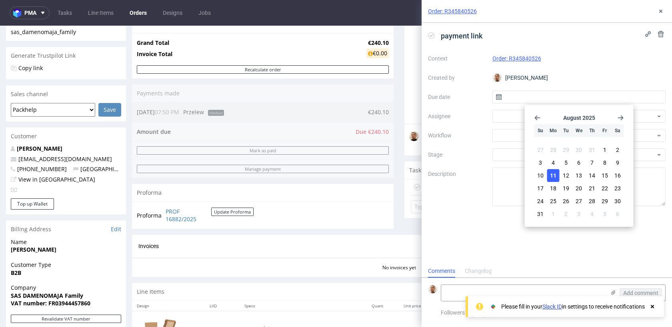
click at [556, 173] on span "11" at bounding box center [553, 175] width 6 height 8
type input "11/08/2025"
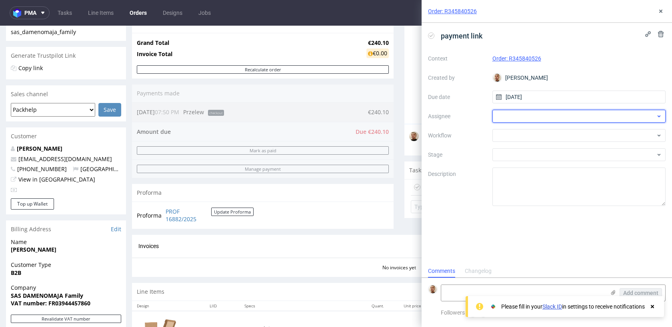
click at [514, 116] on div at bounding box center [580, 116] width 174 height 13
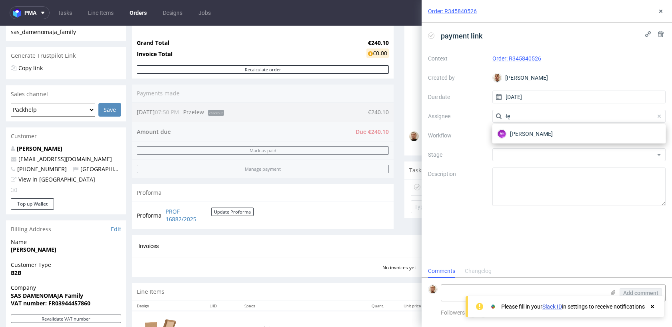
type input "łę"
click at [512, 126] on div "AŁ Aleksandra Łętowska" at bounding box center [580, 133] width 174 height 19
click at [512, 133] on span "Aleksandra Łętowska" at bounding box center [531, 134] width 43 height 8
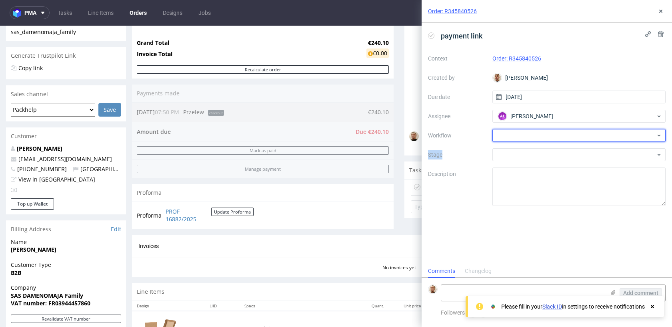
click at [512, 133] on div at bounding box center [580, 135] width 174 height 13
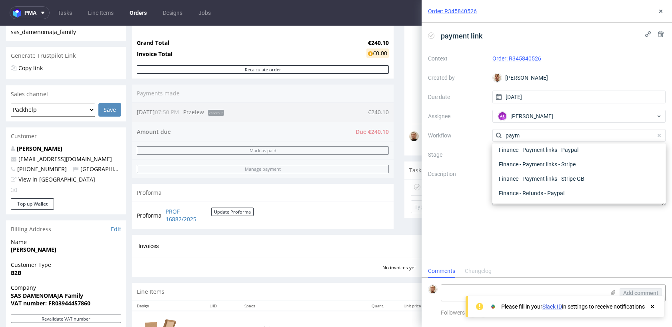
scroll to position [14, 0]
type input "paym"
click at [522, 177] on div "Finance - Payment links - Stripe" at bounding box center [579, 178] width 167 height 14
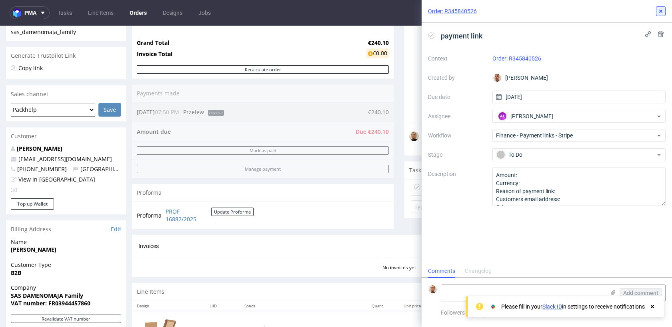
click at [660, 8] on icon at bounding box center [661, 11] width 6 height 6
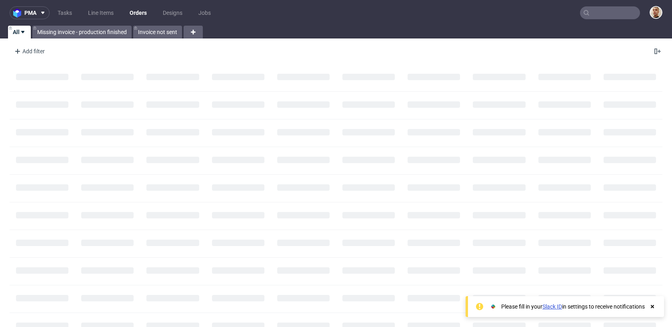
click at [621, 13] on input "text" at bounding box center [610, 12] width 60 height 13
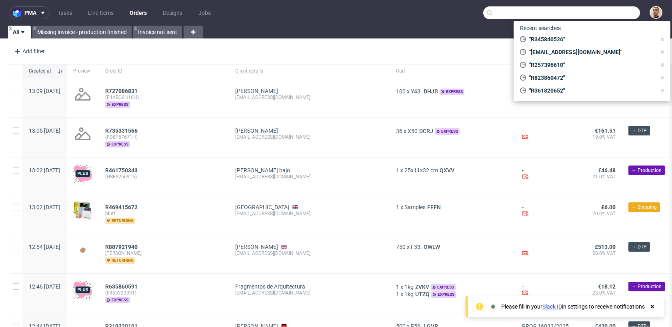
paste input "31619147448"
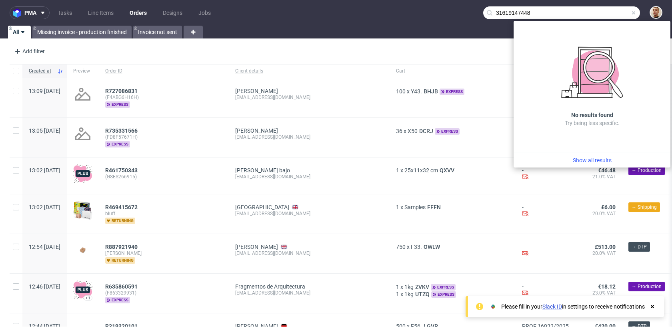
type input "31619147448"
